Goal: Find contact information: Find contact information

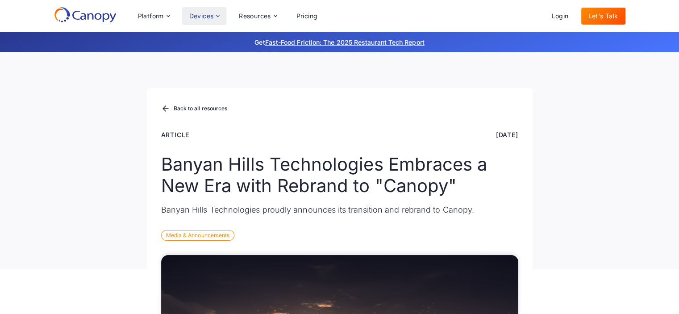
click at [204, 17] on div "Devices" at bounding box center [201, 16] width 25 height 6
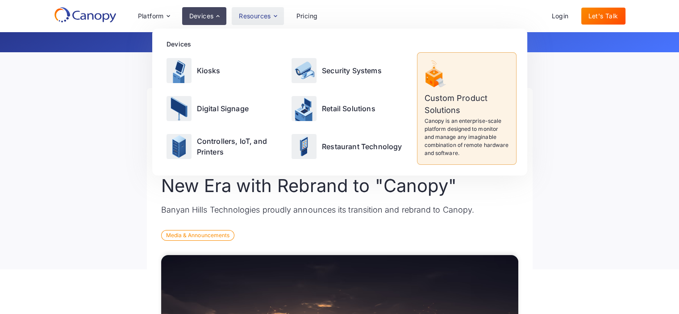
click at [251, 14] on div "Resources" at bounding box center [255, 16] width 32 height 6
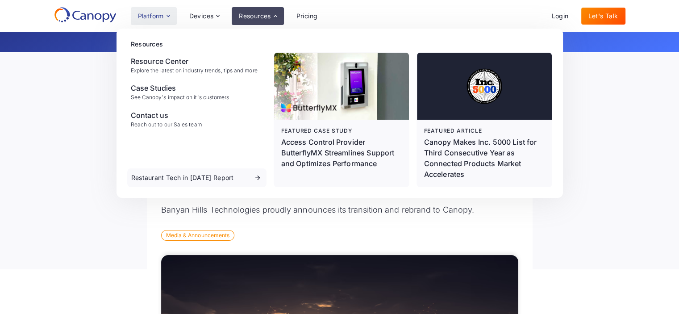
click at [153, 20] on div "Platform" at bounding box center [154, 16] width 46 height 18
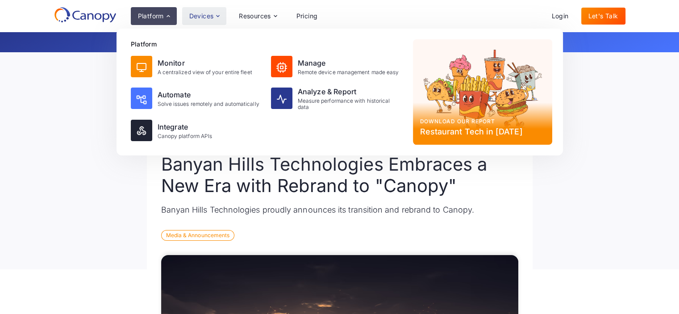
click at [217, 18] on icon at bounding box center [217, 16] width 7 height 7
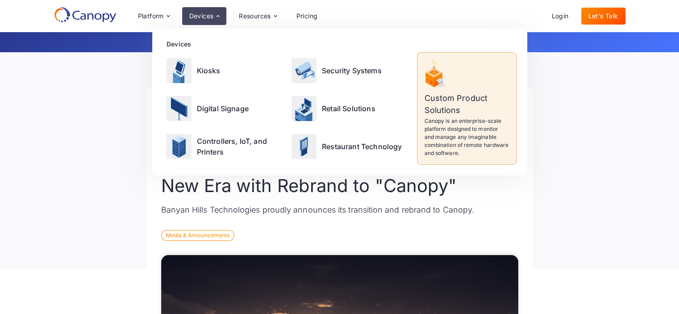
click at [113, 113] on div "Back to all resources Article Aug 17, 2023 Banyan Hills Technologies Embraces a…" at bounding box center [339, 160] width 679 height 217
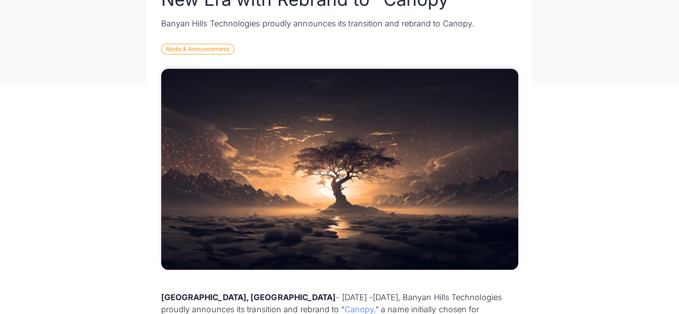
scroll to position [402, 0]
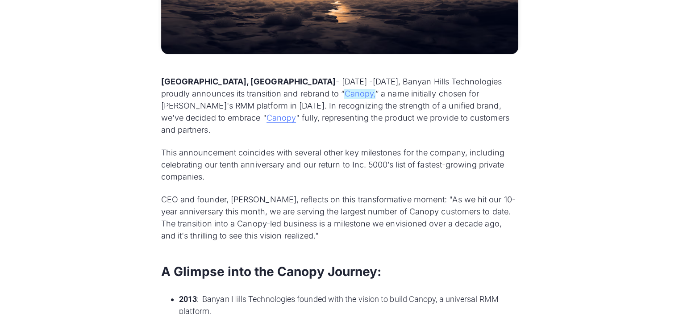
click at [344, 95] on link "Canopy," at bounding box center [359, 94] width 31 height 10
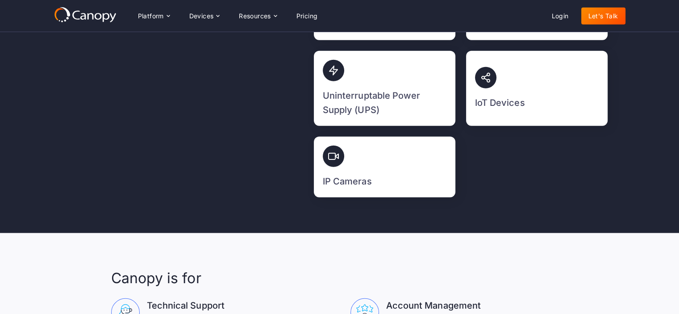
scroll to position [2377, 0]
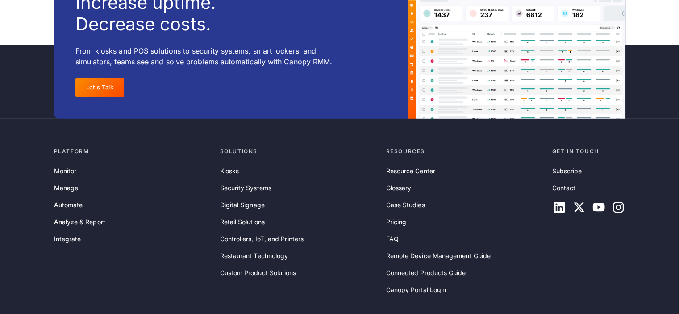
scroll to position [2958, 0]
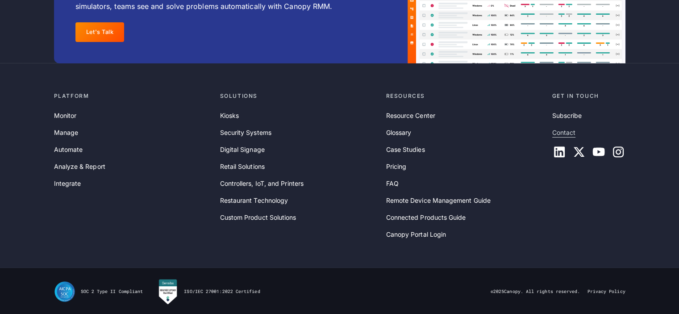
click at [566, 132] on link "Contact" at bounding box center [564, 133] width 24 height 10
